Goal: Task Accomplishment & Management: Use online tool/utility

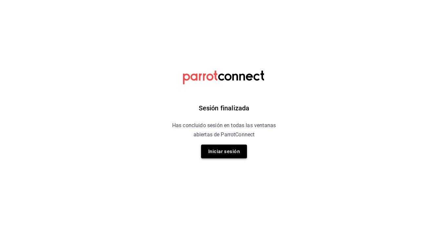
click at [227, 150] on button "Iniciar sesión" at bounding box center [224, 151] width 46 height 14
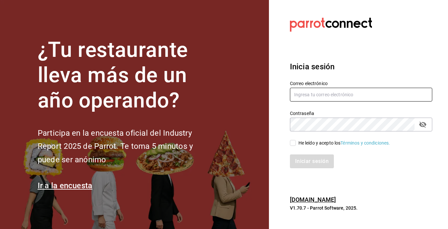
type input "[EMAIL_ADDRESS][DOMAIN_NAME]"
click at [294, 143] on input "He leído y acepto los Términos y condiciones." at bounding box center [293, 143] width 6 height 6
checkbox input "true"
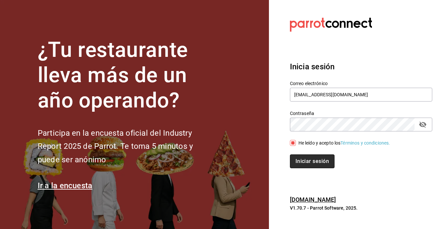
click at [300, 156] on button "Iniciar sesión" at bounding box center [312, 161] width 45 height 14
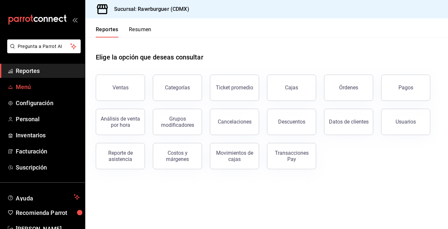
click at [36, 87] on span "Menú" at bounding box center [48, 86] width 64 height 9
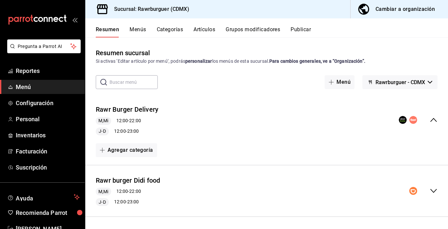
click at [205, 31] on button "Artículos" at bounding box center [204, 31] width 22 height 11
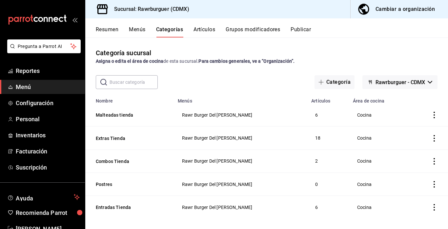
click at [106, 29] on button "Resumen" at bounding box center [107, 31] width 23 height 11
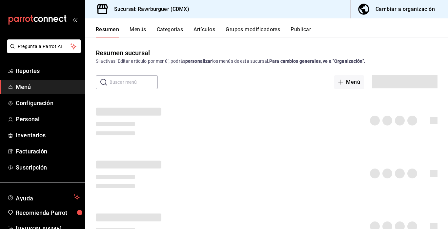
click at [137, 31] on button "Menús" at bounding box center [138, 31] width 16 height 11
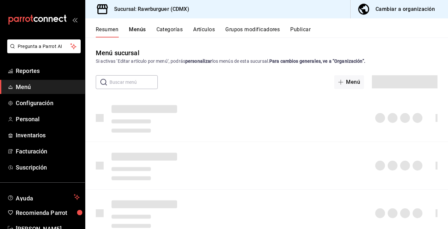
click at [159, 33] on button "Categorías" at bounding box center [169, 31] width 27 height 11
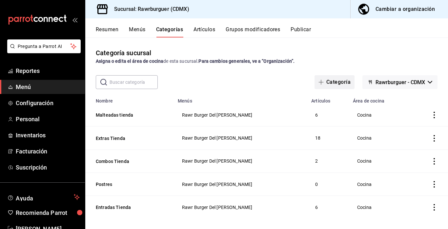
click at [337, 84] on button "Categoría" at bounding box center [335, 82] width 40 height 14
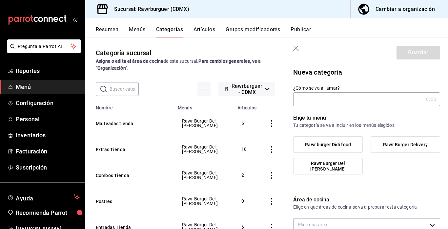
type input "7dfeb004-850d-4a9f-b8bb-68d39b3c8e61"
type input "Snacks"
click at [345, 147] on span "Rawr burger Didi food" at bounding box center [328, 145] width 46 height 6
click at [0, 0] on input "Rawr burger Didi food" at bounding box center [0, 0] width 0 height 0
click at [384, 146] on span "Rawr Burger Delivery" at bounding box center [405, 145] width 45 height 6
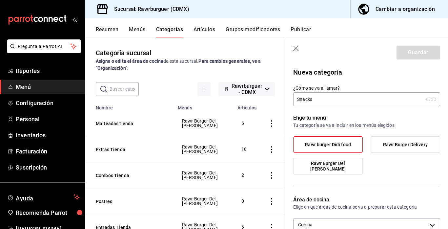
click at [0, 0] on input "Rawr Burger Delivery" at bounding box center [0, 0] width 0 height 0
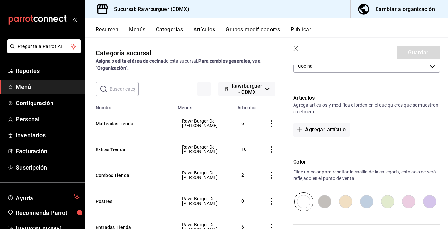
scroll to position [162, 0]
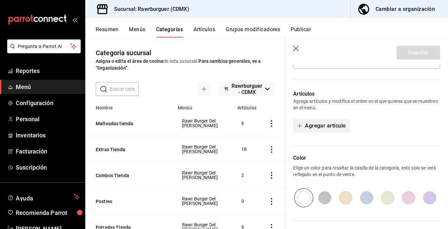
click at [313, 132] on button "Agregar artículo" at bounding box center [321, 126] width 56 height 14
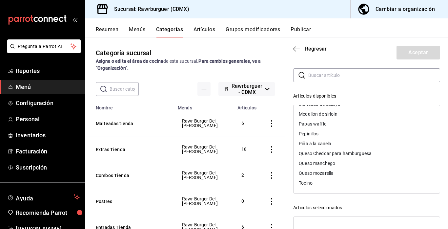
scroll to position [27, 0]
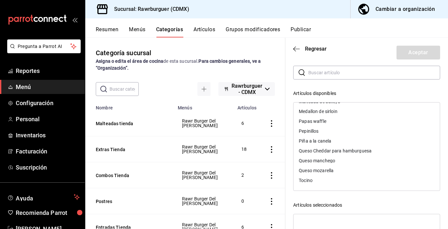
click at [317, 77] on input "text" at bounding box center [374, 72] width 132 height 13
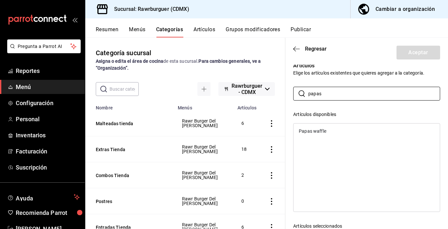
scroll to position [0, 0]
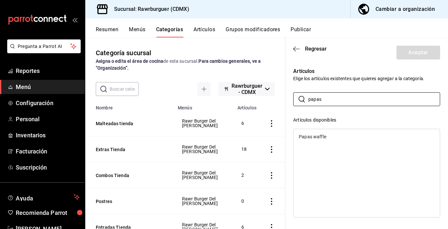
type input "papas"
click at [206, 33] on button "Artículos" at bounding box center [204, 31] width 22 height 11
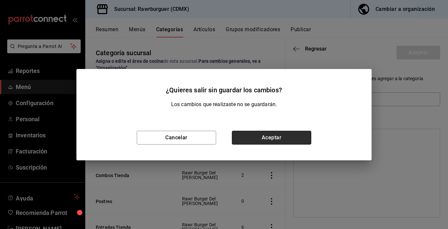
click at [243, 138] on button "Aceptar" at bounding box center [271, 138] width 79 height 14
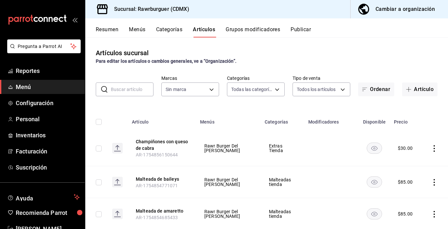
click at [123, 95] on input "text" at bounding box center [132, 89] width 43 height 13
type input "c688a348-8af5-4db2-8017-60906265672a"
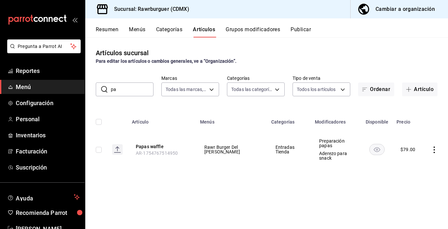
type input "p"
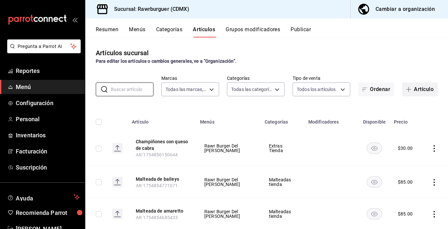
click at [408, 88] on icon "button" at bounding box center [408, 89] width 5 height 5
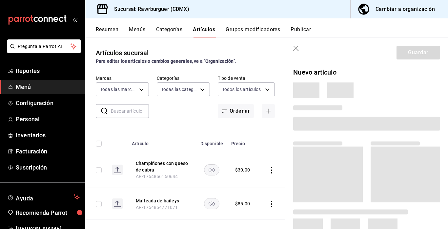
drag, startPoint x: 408, startPoint y: 88, endPoint x: 304, endPoint y: 60, distance: 107.2
click at [304, 60] on section "Guardar Nuevo artículo" at bounding box center [366, 133] width 163 height 191
click at [296, 49] on icon "button" at bounding box center [296, 49] width 7 height 7
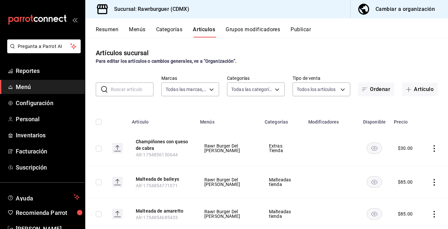
click at [139, 89] on input "text" at bounding box center [132, 89] width 43 height 13
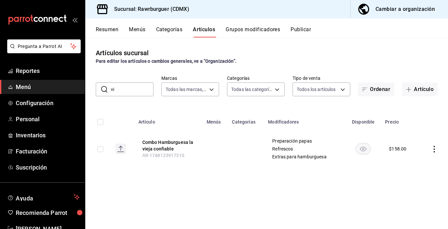
type input "v"
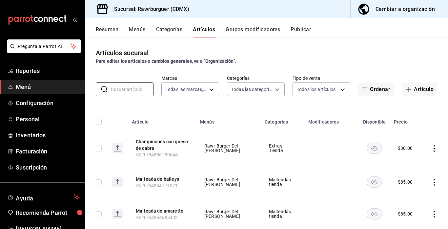
click at [246, 28] on button "Grupos modificadores" at bounding box center [253, 31] width 54 height 11
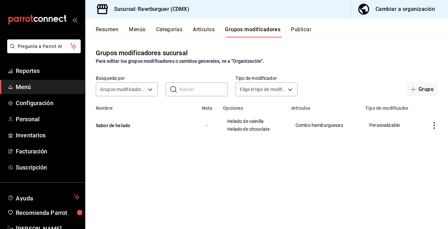
click at [416, 12] on div "Cambiar a organización" at bounding box center [405, 9] width 59 height 9
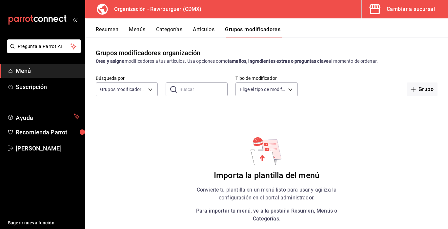
click at [263, 157] on icon at bounding box center [262, 157] width 6 height 7
click at [115, 32] on button "Resumen" at bounding box center [107, 31] width 23 height 11
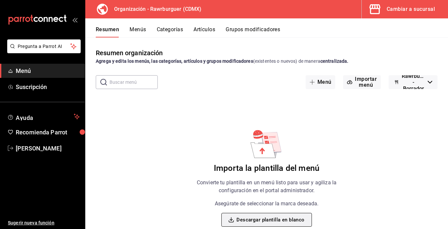
click at [267, 218] on button "Descargar plantilla en blanco" at bounding box center [266, 220] width 90 height 14
